Goal: Find contact information: Find contact information

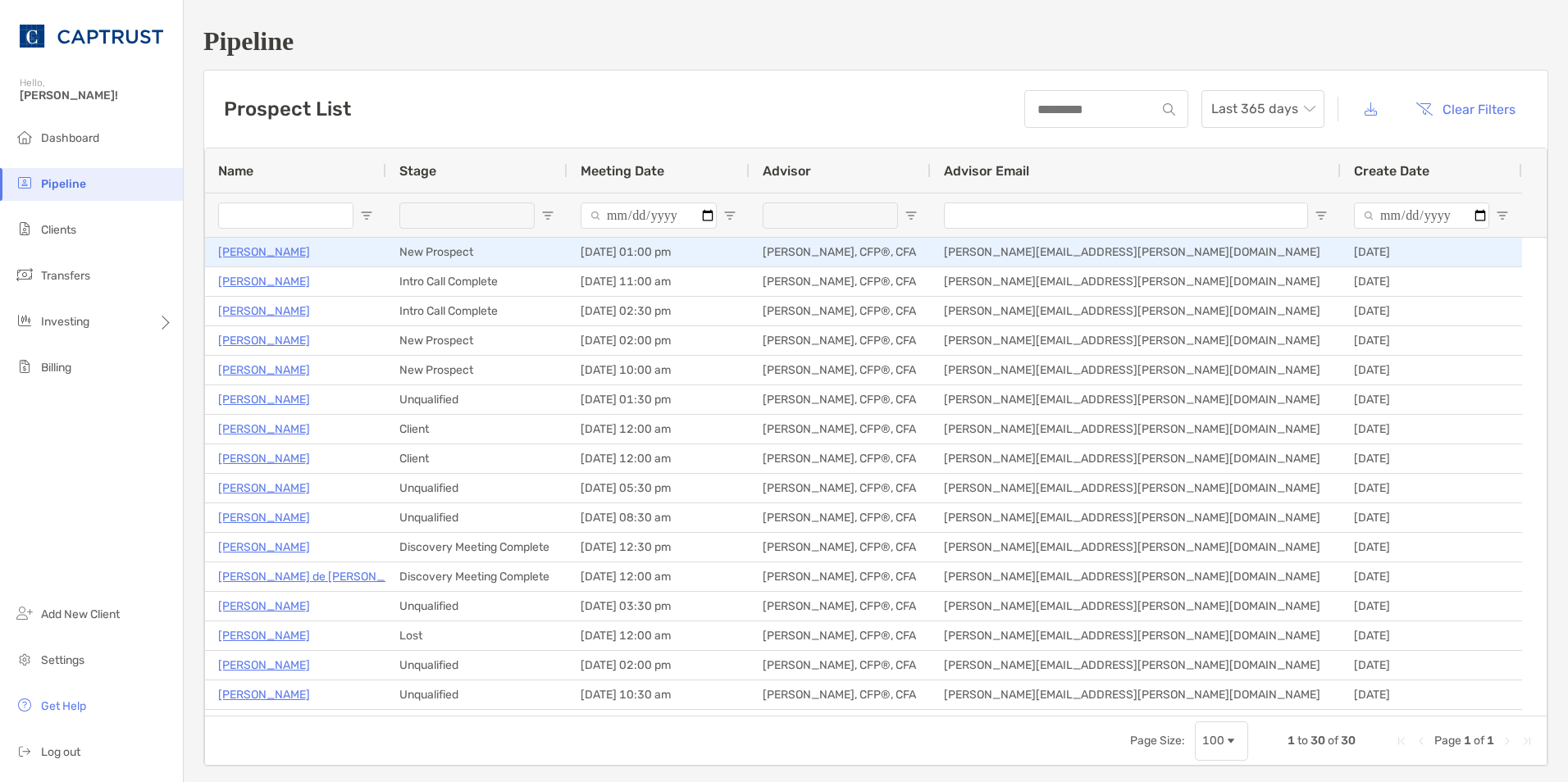
click at [284, 245] on p "[PERSON_NAME]" at bounding box center [264, 252] width 92 height 21
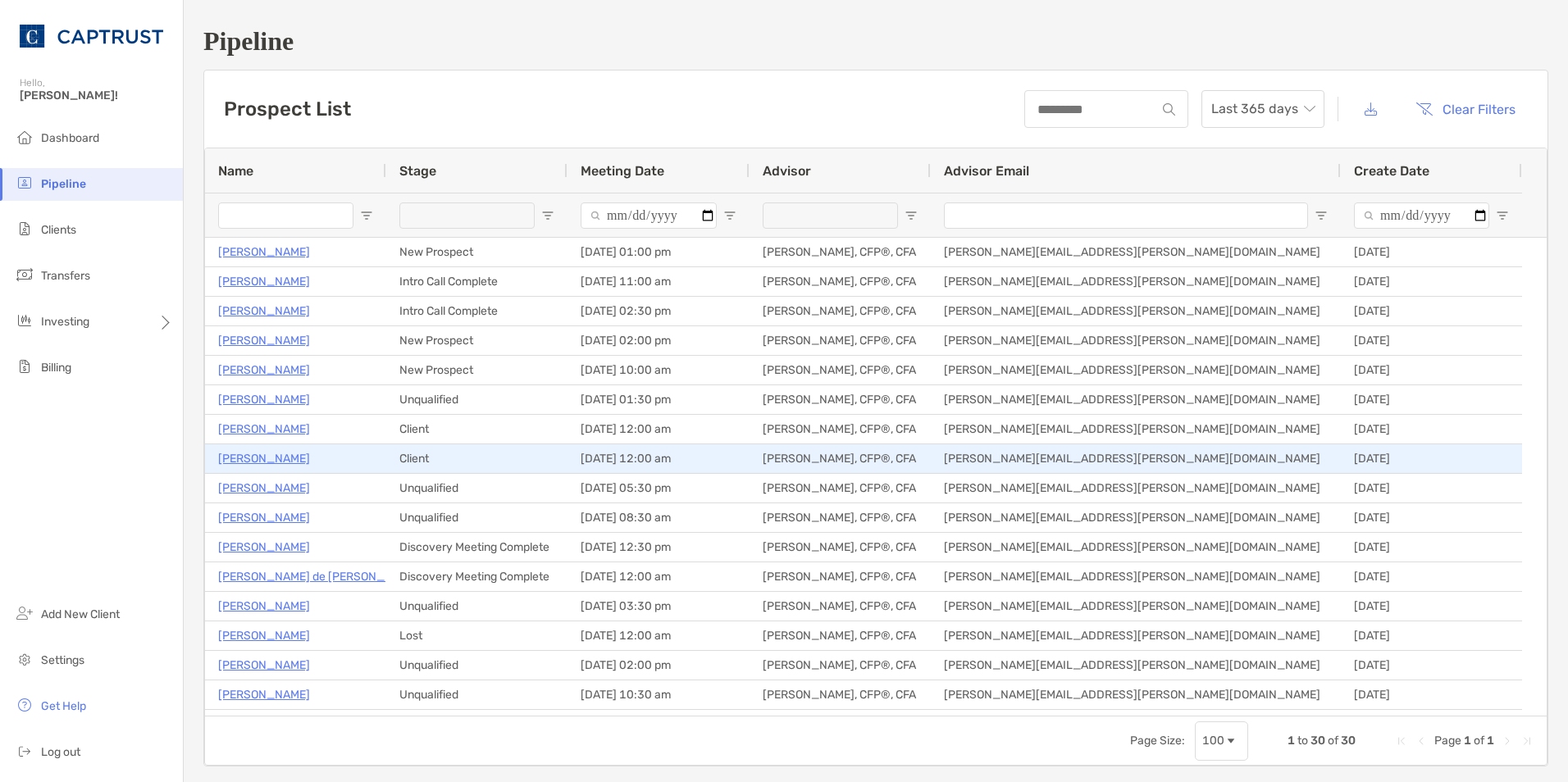
click at [280, 462] on p "Mary Jo Wetter" at bounding box center [264, 459] width 92 height 21
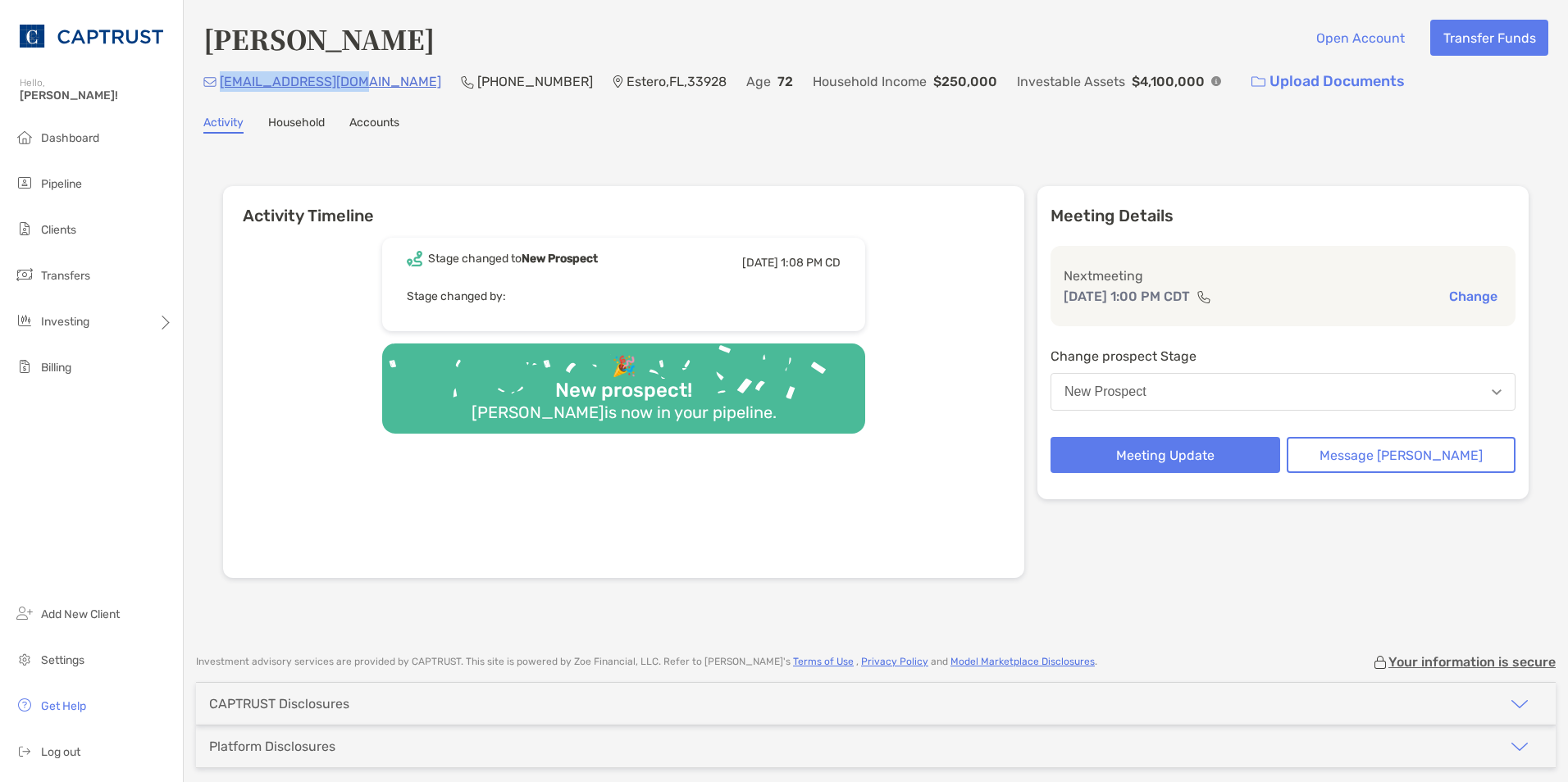
drag, startPoint x: 353, startPoint y: 86, endPoint x: 219, endPoint y: 90, distance: 134.1
click at [219, 90] on div "drdavisaj@gmail.com (239) 826-6012 Estero , FL , 33928 Age 72 Household Income …" at bounding box center [876, 81] width 1345 height 36
copy p "drdavisaj@gmail.com"
